Goal: Task Accomplishment & Management: Manage account settings

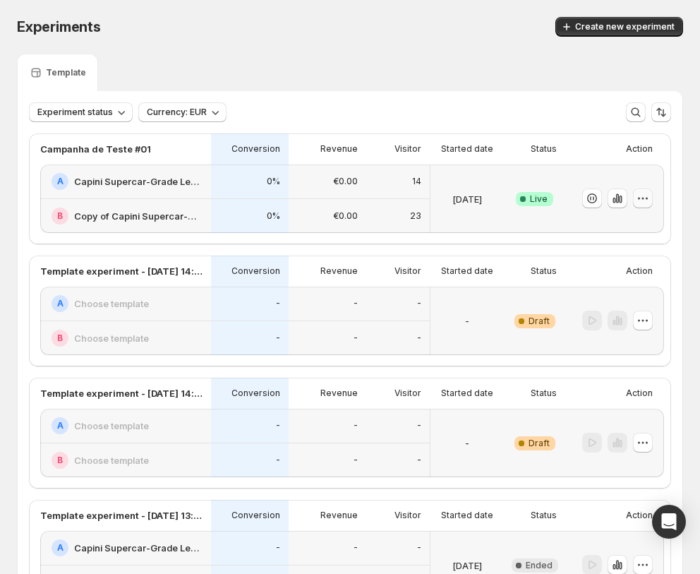
click at [636, 198] on button "button" at bounding box center [643, 198] width 20 height 20
click at [621, 202] on icon "button" at bounding box center [620, 199] width 3 height 8
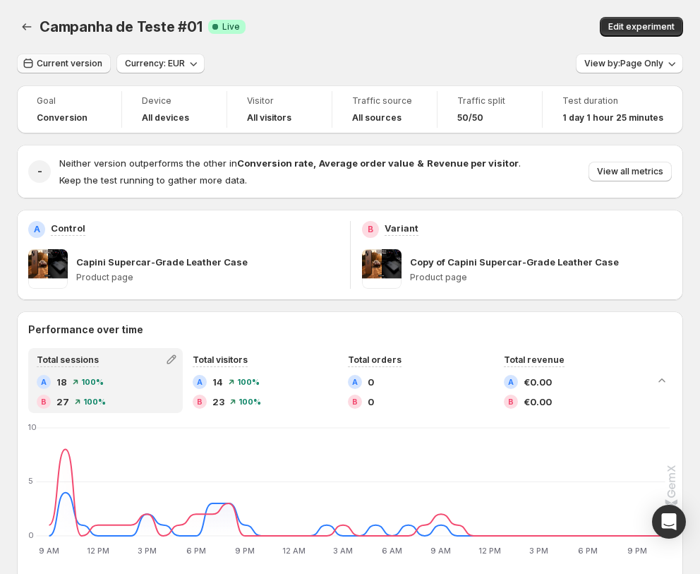
click at [104, 69] on button "Current version" at bounding box center [64, 64] width 94 height 20
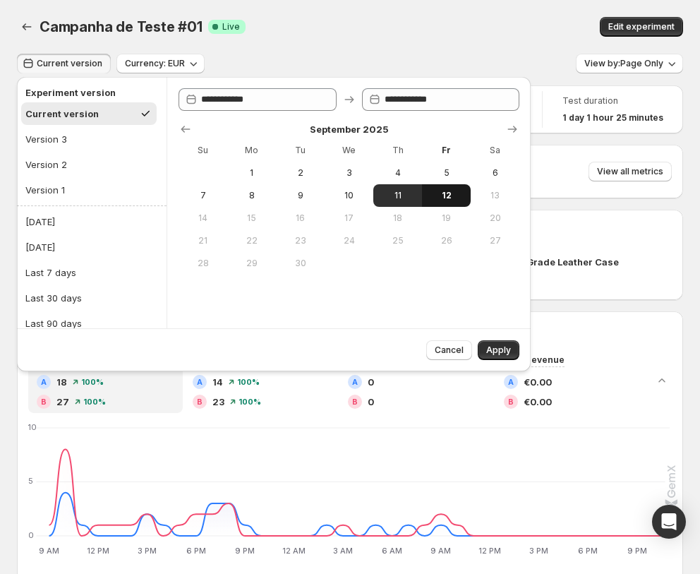
click at [444, 197] on span "12" at bounding box center [446, 195] width 37 height 11
type input "**********"
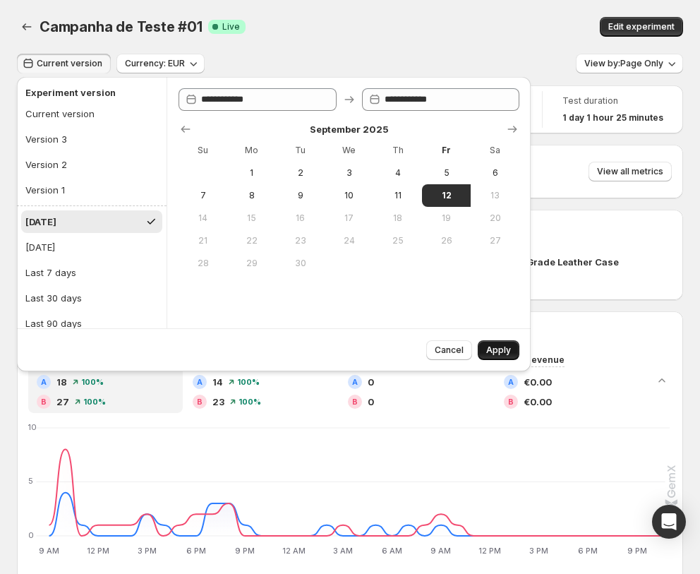
click at [484, 350] on button "Apply" at bounding box center [499, 350] width 42 height 20
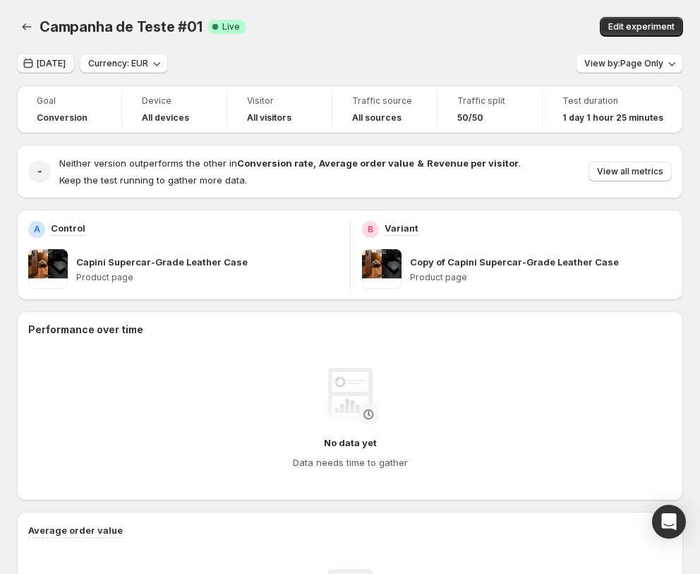
click at [54, 54] on button "Today" at bounding box center [45, 64] width 57 height 20
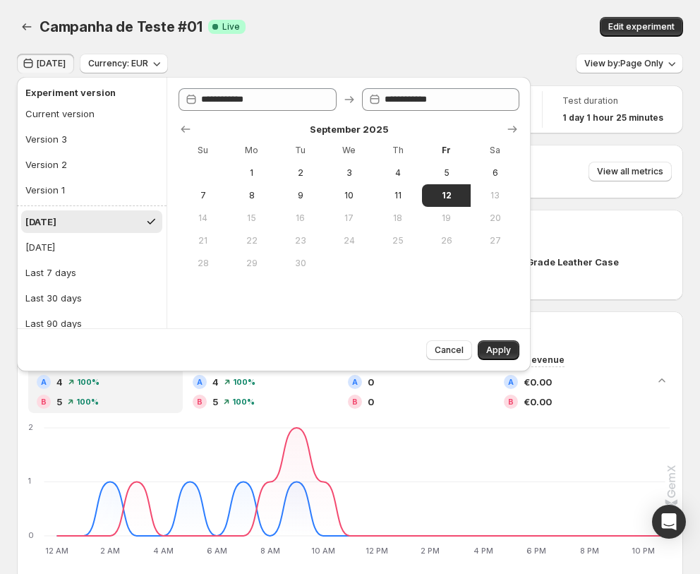
click at [421, 423] on div "Total sessions A 4 100 % B 5 100 % Total visitors A 4 100 % B 5 100 % Total ord…" at bounding box center [350, 466] width 666 height 237
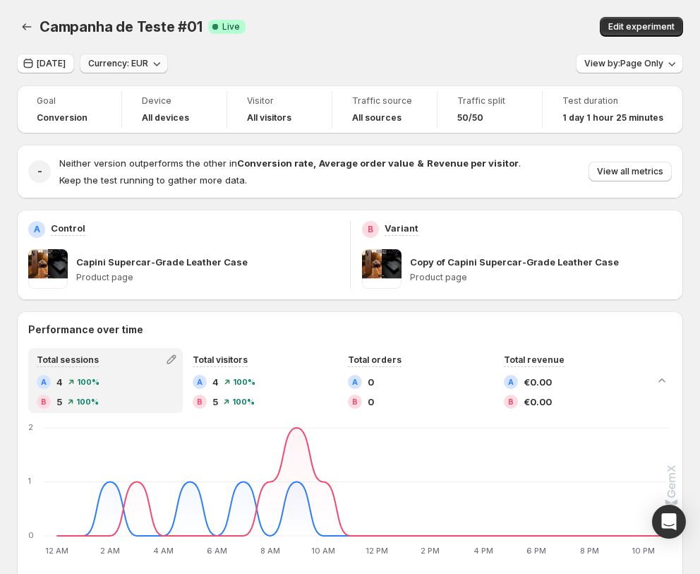
click at [129, 59] on span "Currency: EUR" at bounding box center [118, 63] width 60 height 11
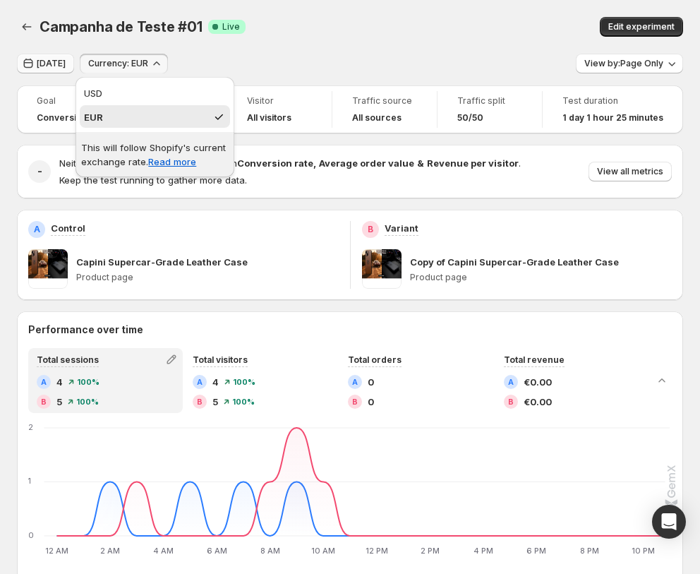
click at [34, 56] on icon "button" at bounding box center [28, 63] width 14 height 14
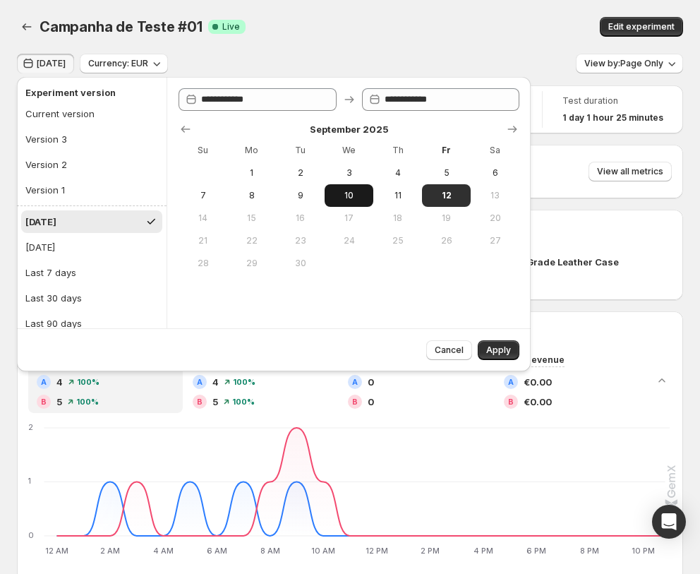
click at [344, 200] on span "10" at bounding box center [348, 195] width 37 height 11
type input "**********"
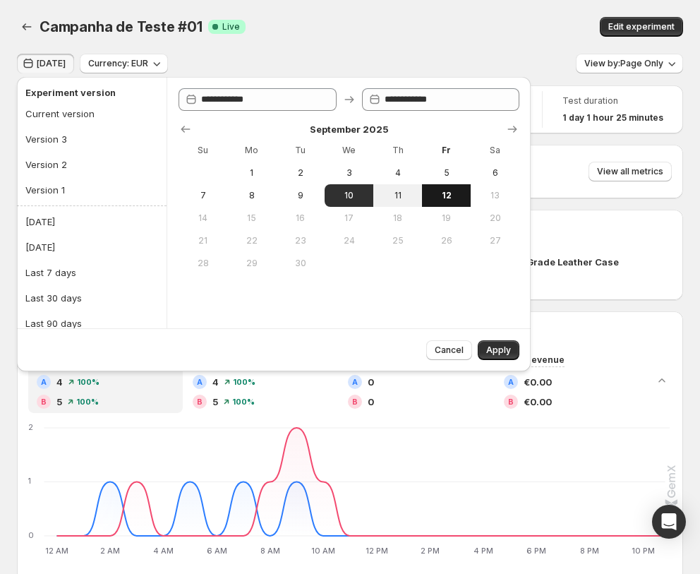
click at [452, 205] on button "12" at bounding box center [446, 195] width 49 height 23
type input "**********"
click at [481, 349] on button "Apply" at bounding box center [499, 350] width 42 height 20
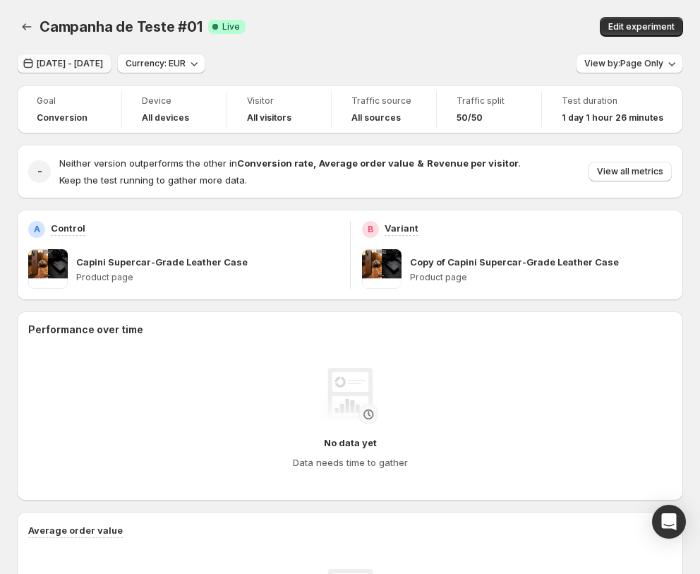
click at [103, 63] on span "Sep 10, 2025 - Sep 12, 2025" at bounding box center [70, 63] width 66 height 11
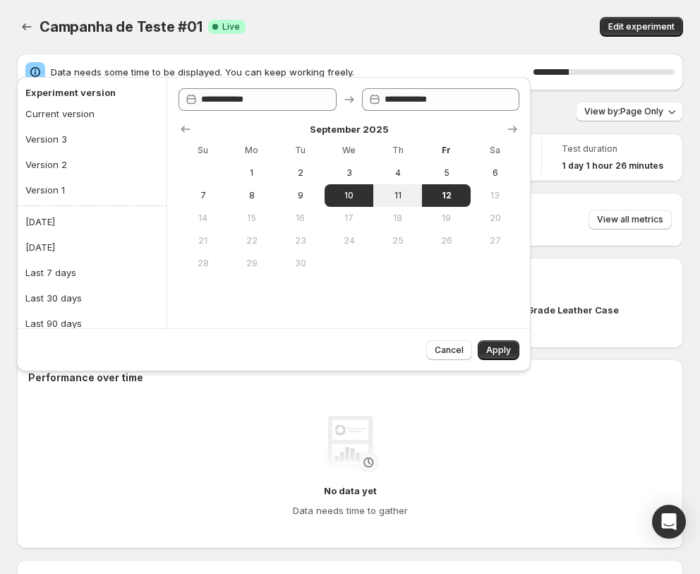
click at [601, 282] on div "B Variant" at bounding box center [517, 277] width 311 height 17
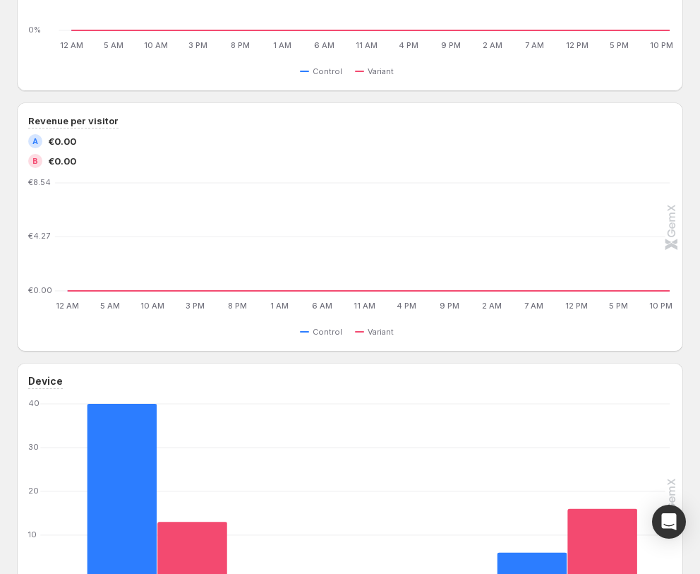
scroll to position [1455, 0]
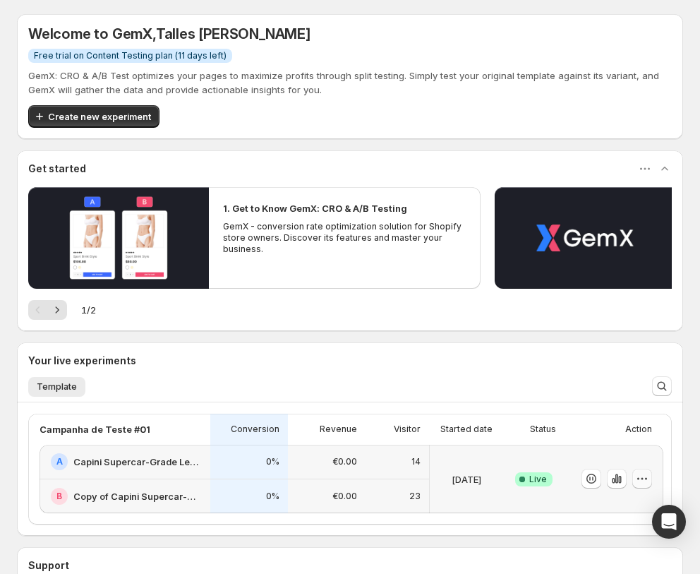
click at [637, 474] on icon "button" at bounding box center [642, 478] width 14 height 14
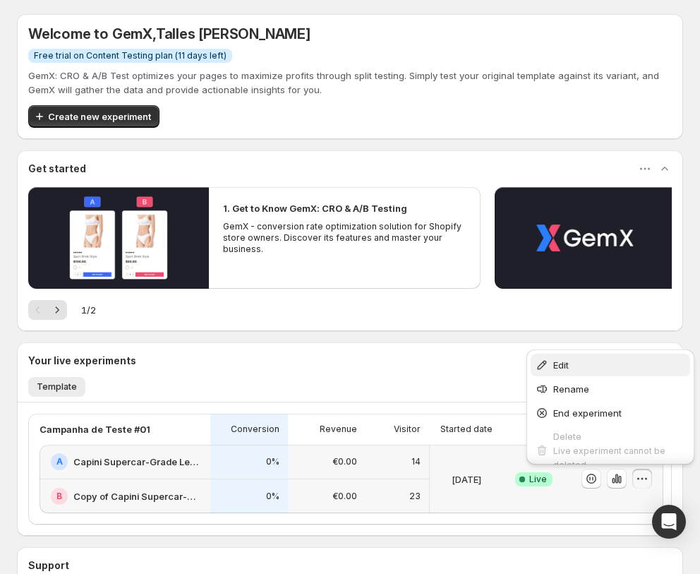
click at [568, 372] on button "Edit" at bounding box center [611, 365] width 160 height 23
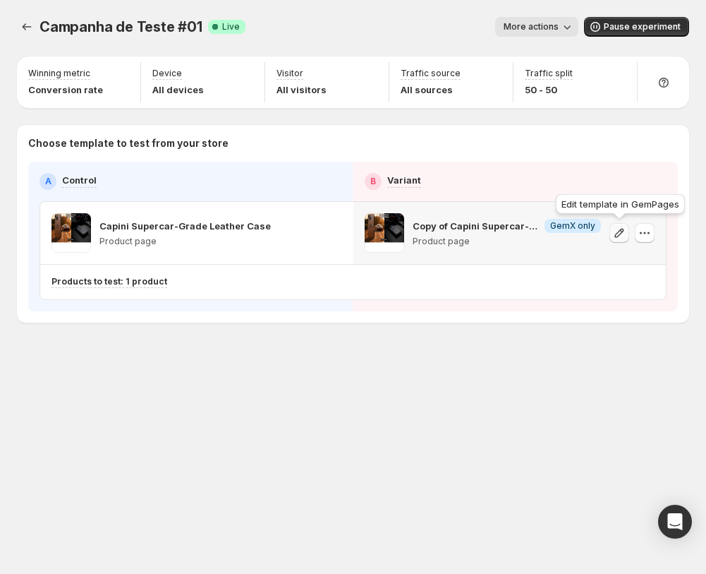
click at [619, 234] on icon "button" at bounding box center [620, 233] width 14 height 14
